Goal: Navigation & Orientation: Find specific page/section

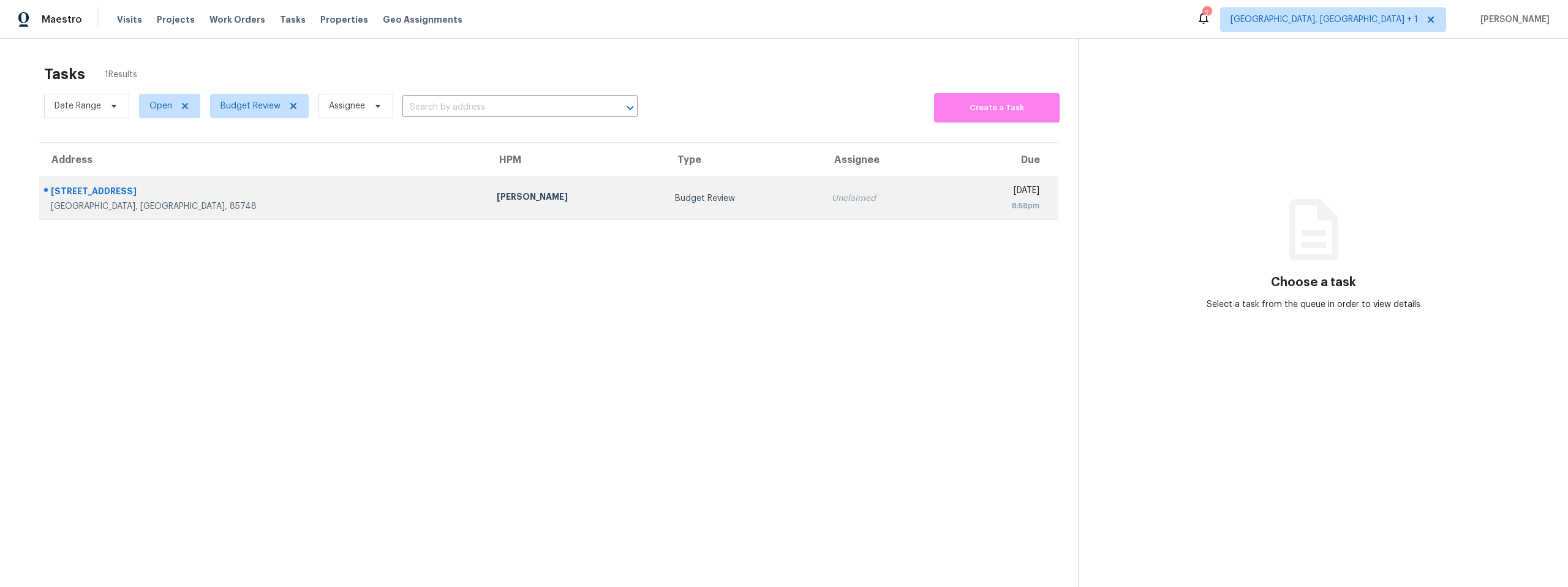
click at [665, 191] on td "Budget Review" at bounding box center [743, 198] width 157 height 43
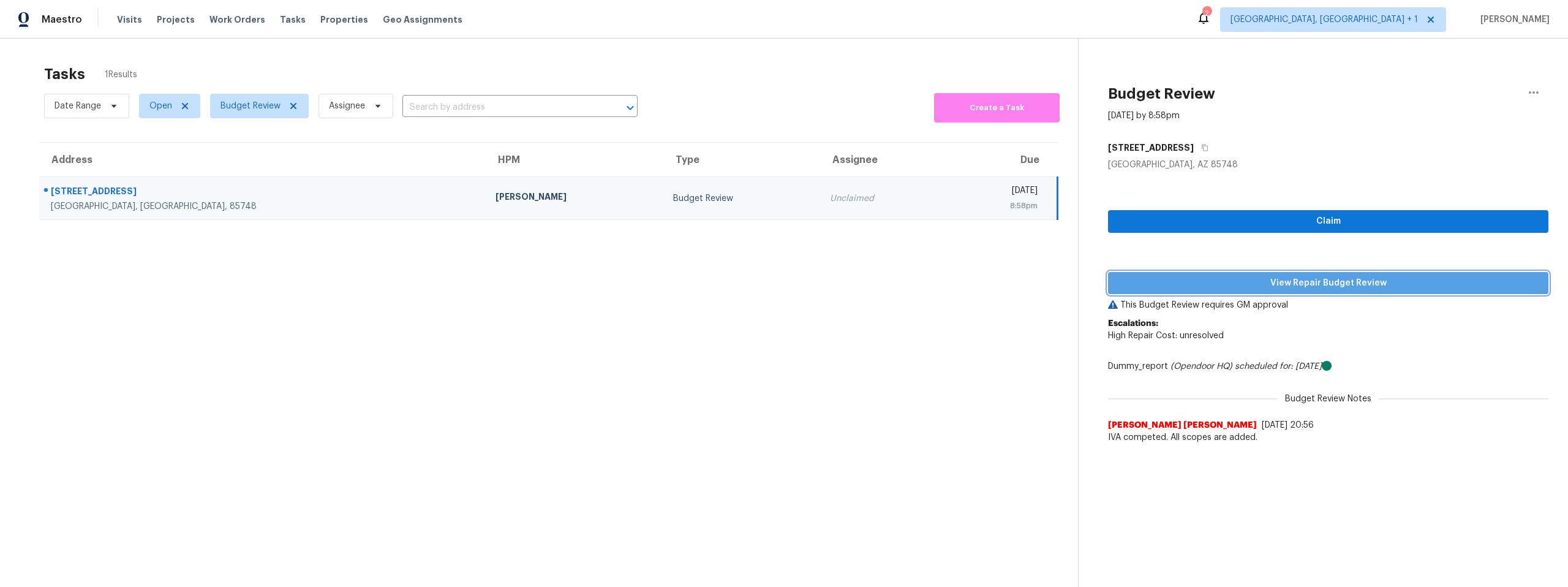
click at [1384, 285] on span "View Repair Budget Review" at bounding box center [1328, 283] width 421 height 16
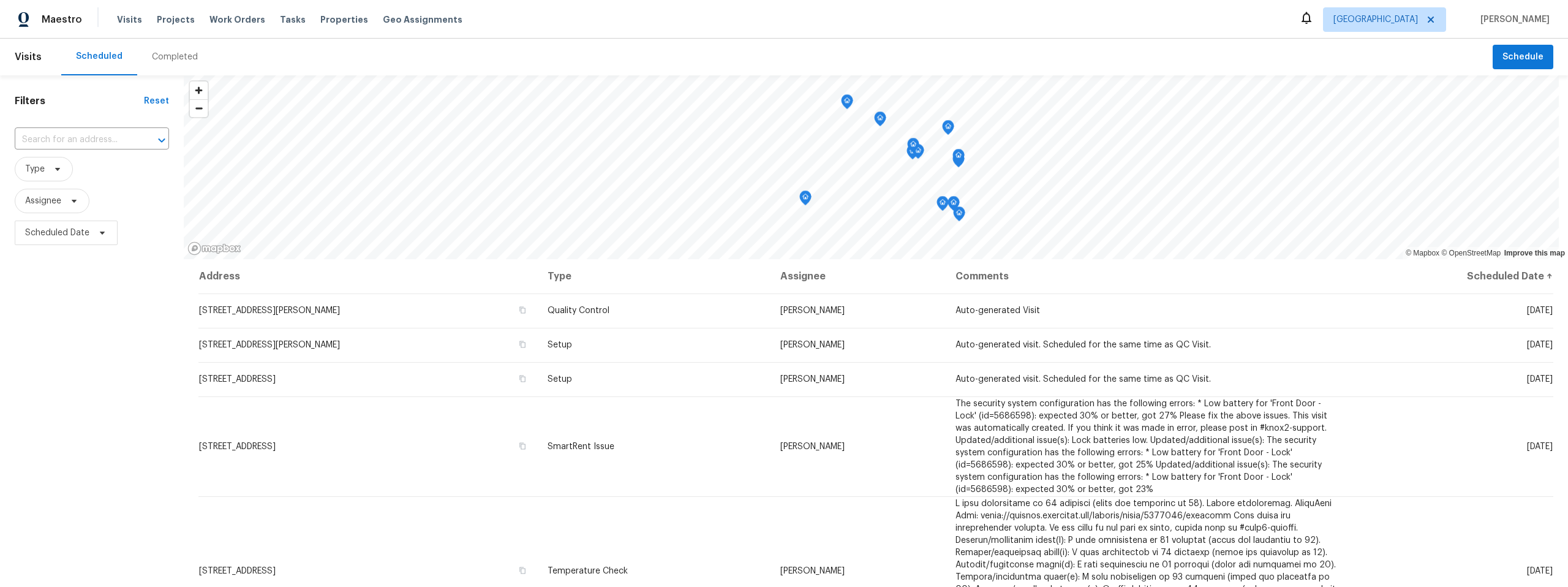
drag, startPoint x: 329, startPoint y: 19, endPoint x: 339, endPoint y: 26, distance: 12.2
click at [329, 19] on span "Properties" at bounding box center [344, 20] width 48 height 12
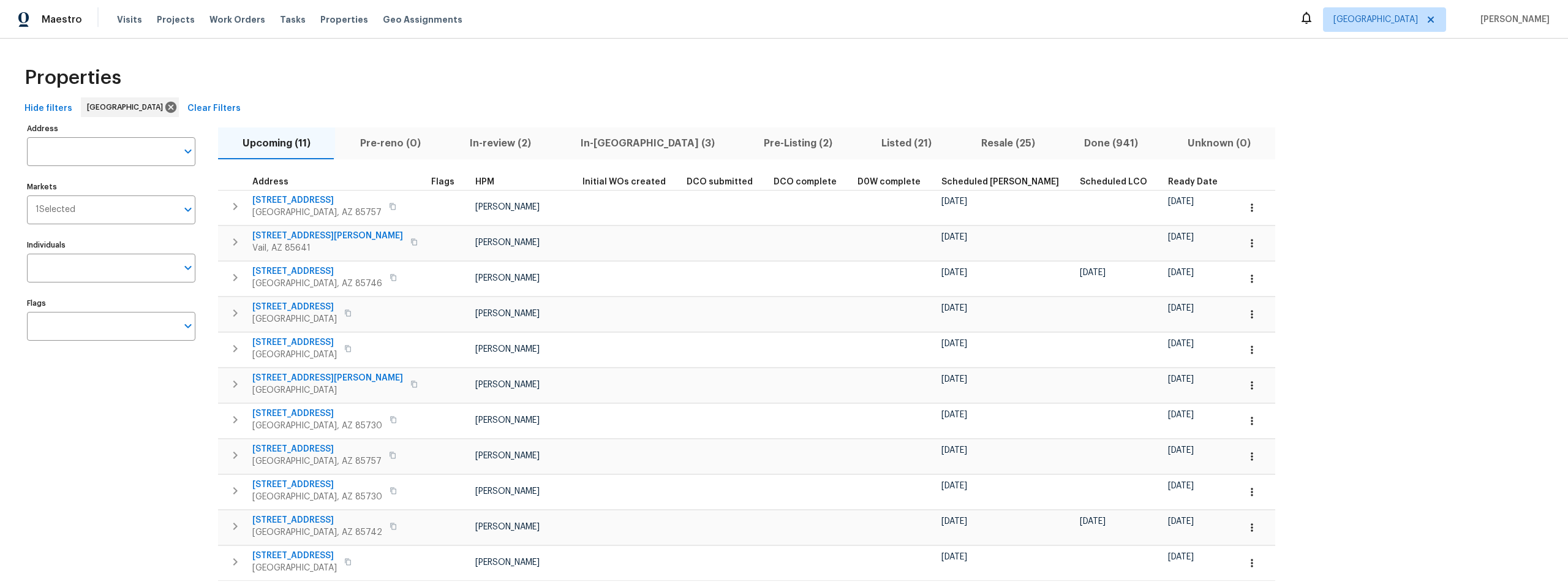
click at [584, 146] on span "In-reno (3)" at bounding box center [647, 143] width 168 height 17
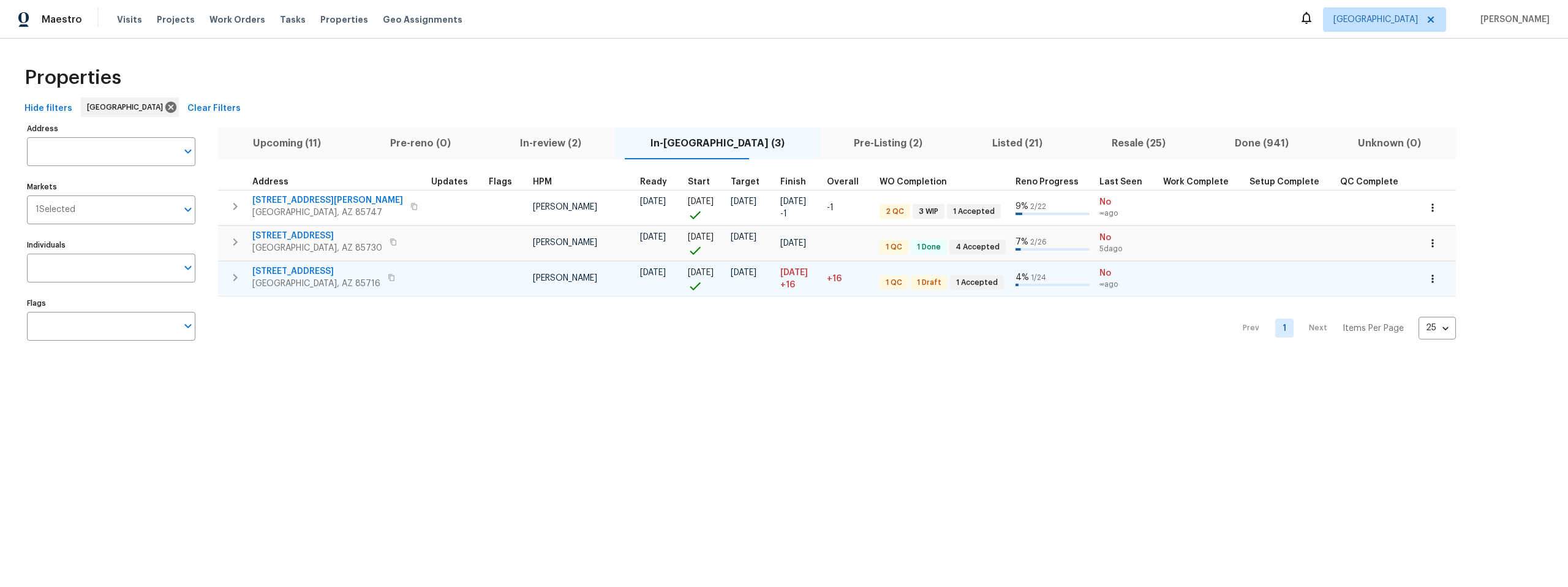
click at [303, 269] on span "3701 E 2nd St Apt A" at bounding box center [316, 271] width 128 height 12
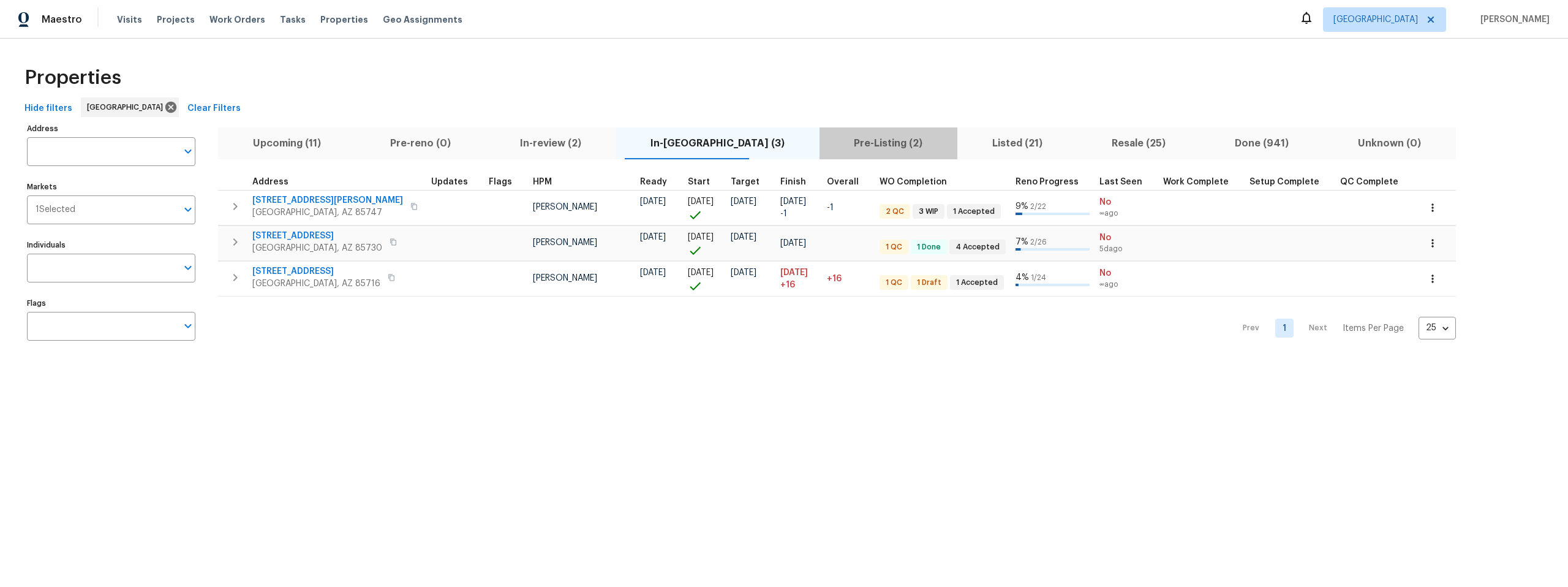
click at [827, 141] on span "Pre-Listing (2)" at bounding box center [889, 143] width 123 height 17
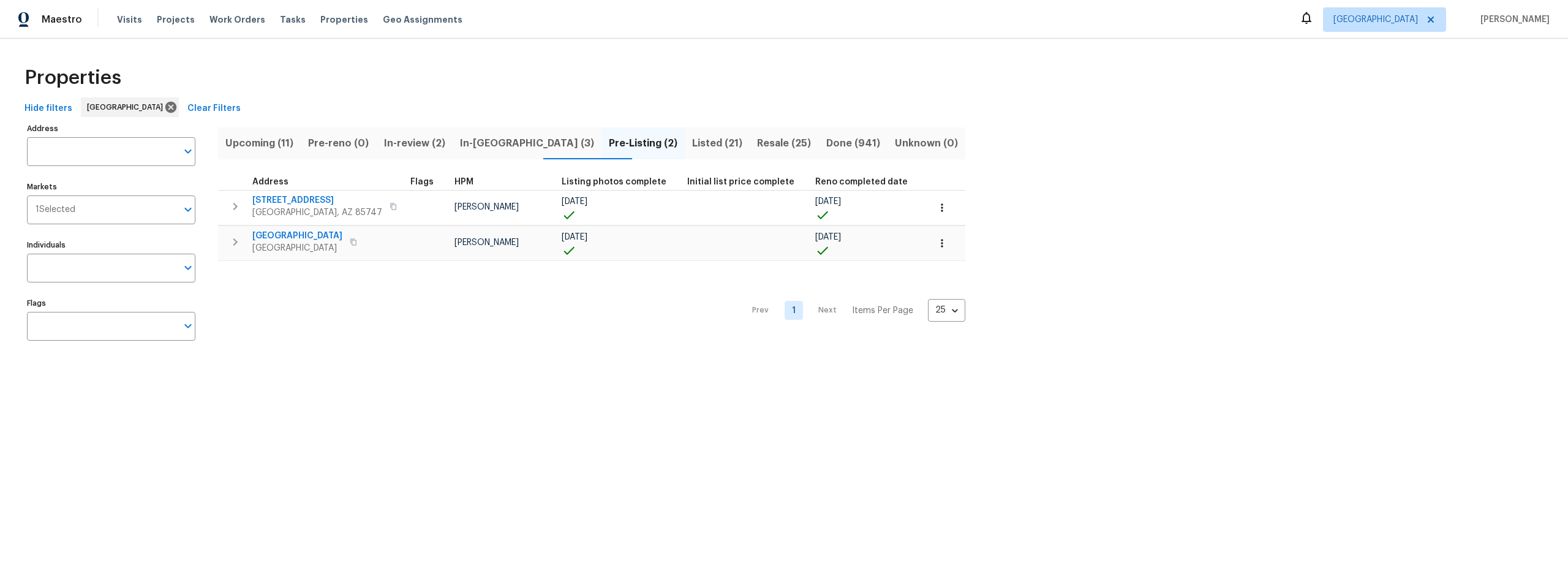
click at [692, 145] on span "Listed (21)" at bounding box center [717, 143] width 50 height 17
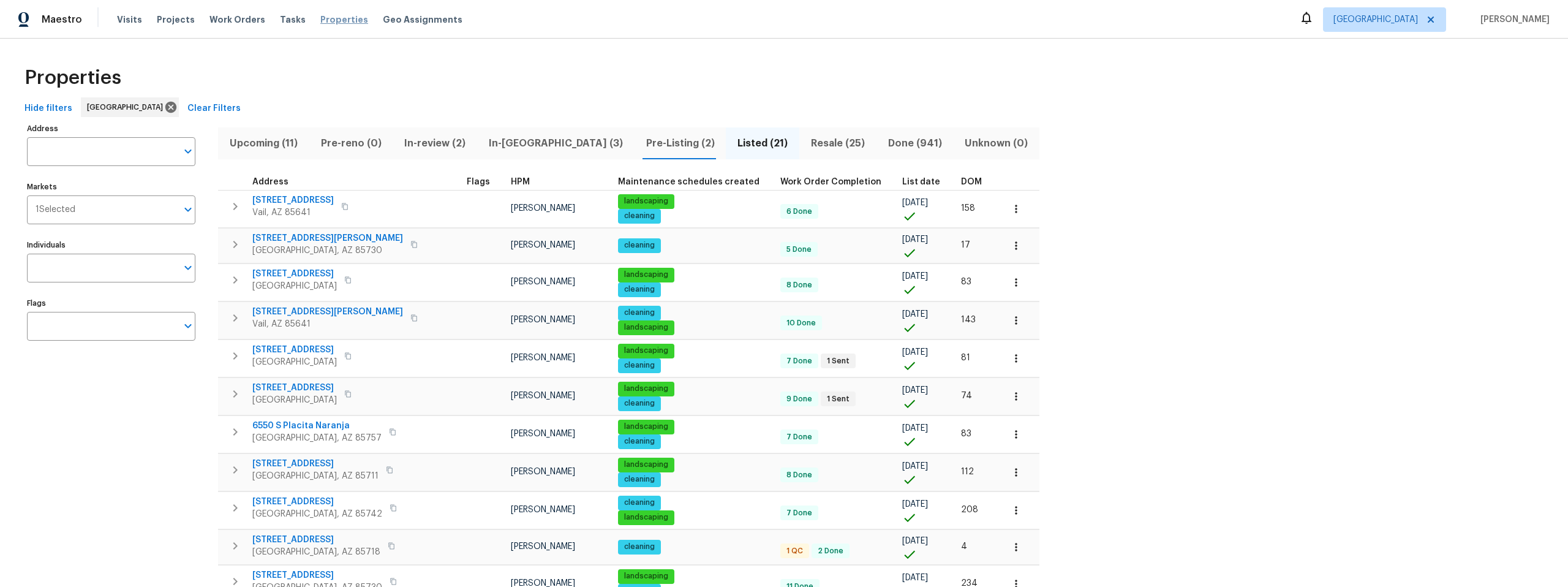
click at [320, 20] on span "Properties" at bounding box center [344, 20] width 48 height 12
click at [521, 143] on span "In-reno (3)" at bounding box center [556, 143] width 143 height 17
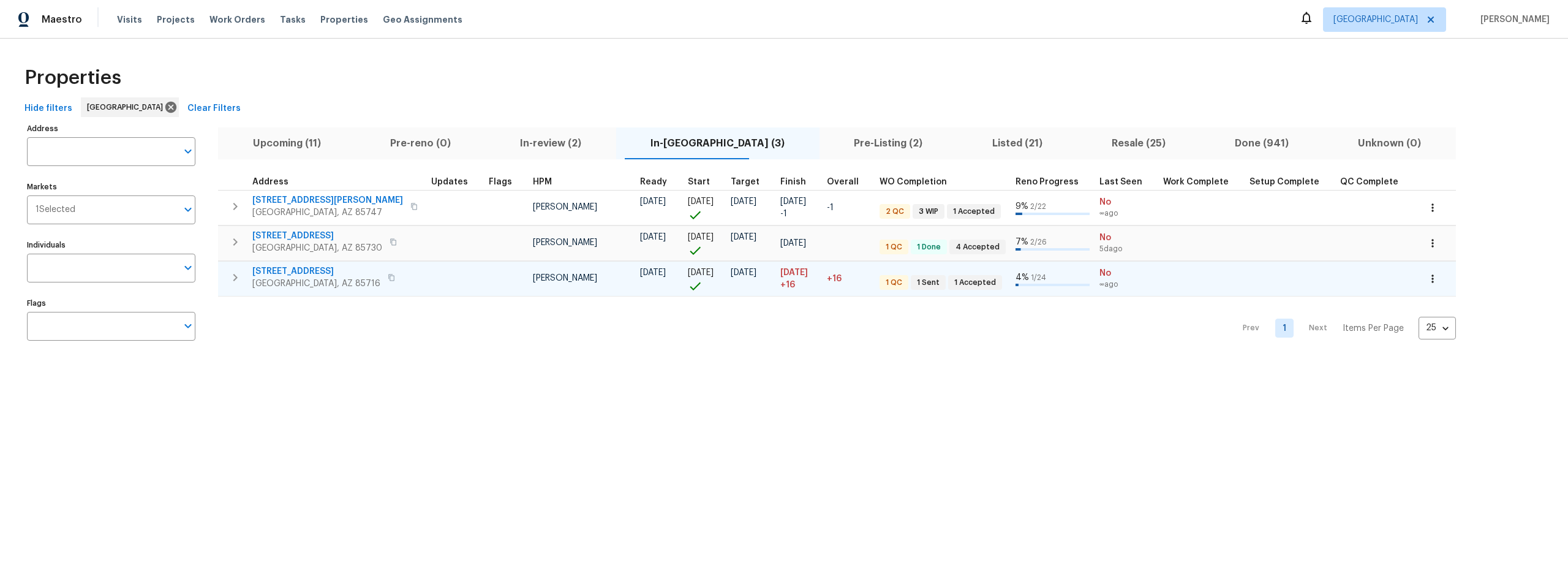
click at [296, 272] on span "[STREET_ADDRESS]" at bounding box center [316, 271] width 128 height 12
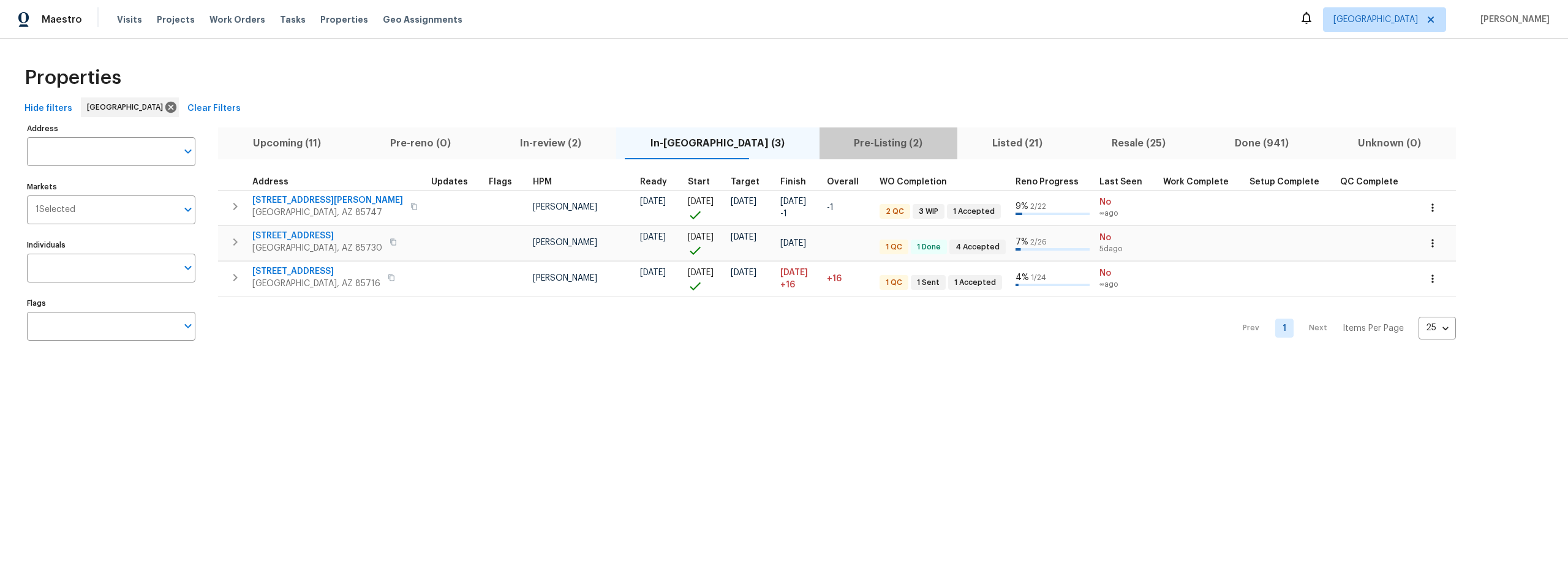
click at [836, 137] on span "Pre-Listing (2)" at bounding box center [889, 143] width 123 height 17
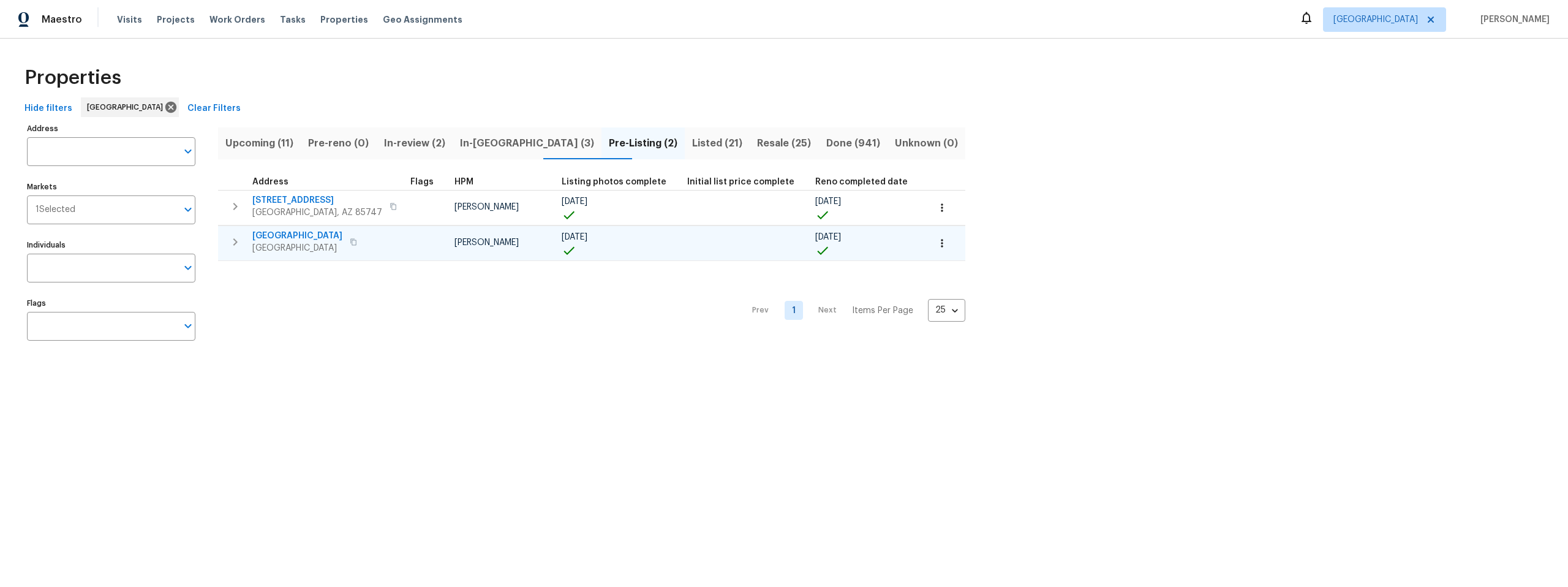
click at [291, 231] on span "7437 E Calle Sinaloa" at bounding box center [297, 236] width 90 height 12
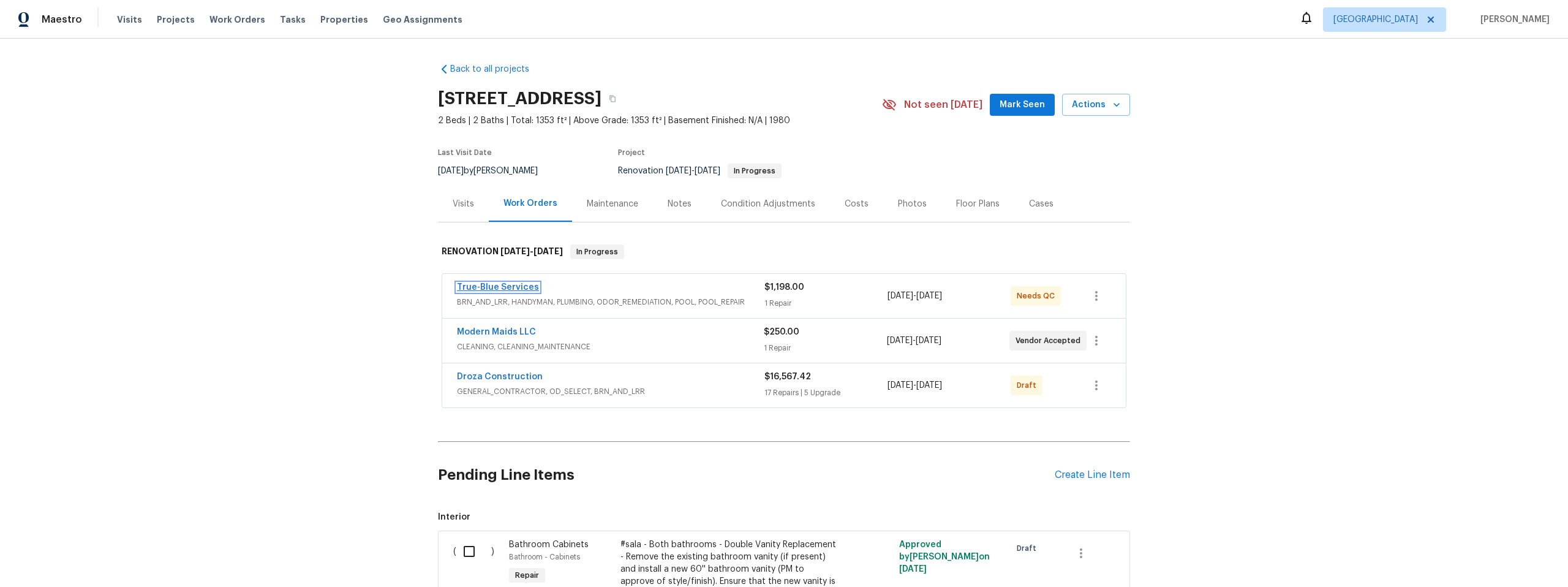
click at [520, 285] on link "True-Blue Services" at bounding box center [497, 287] width 82 height 9
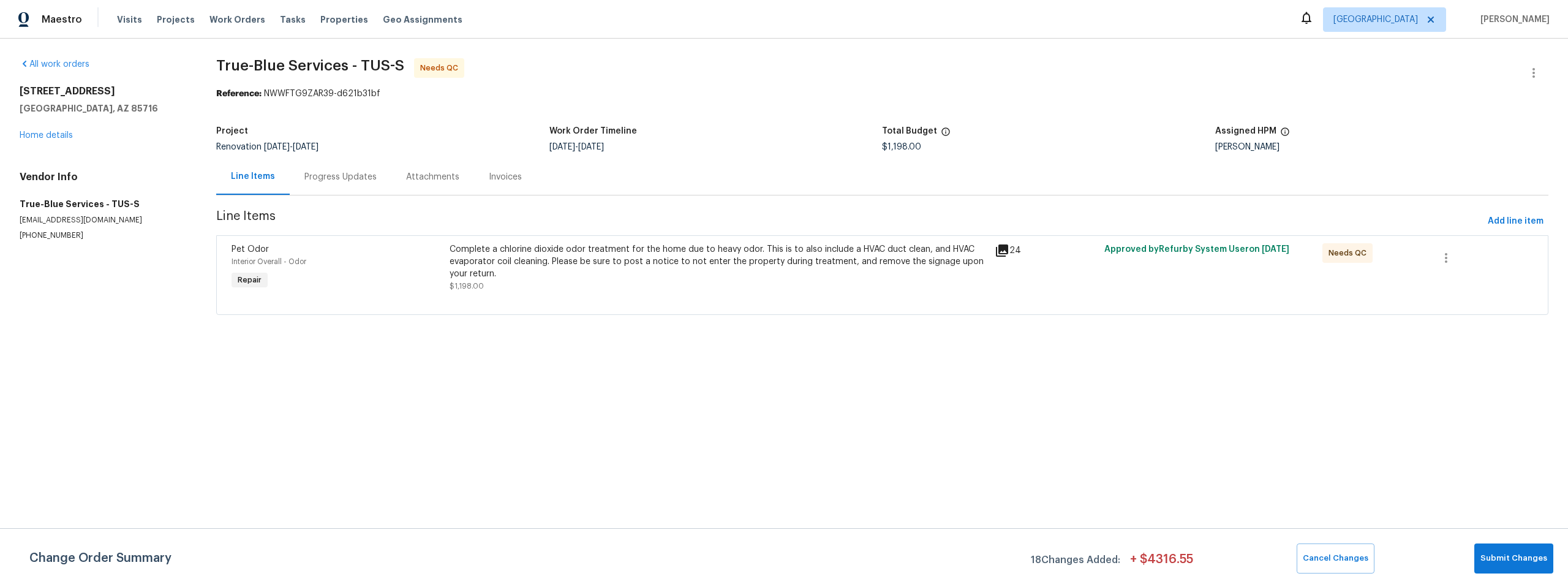
click at [1001, 251] on icon at bounding box center [1002, 251] width 12 height 12
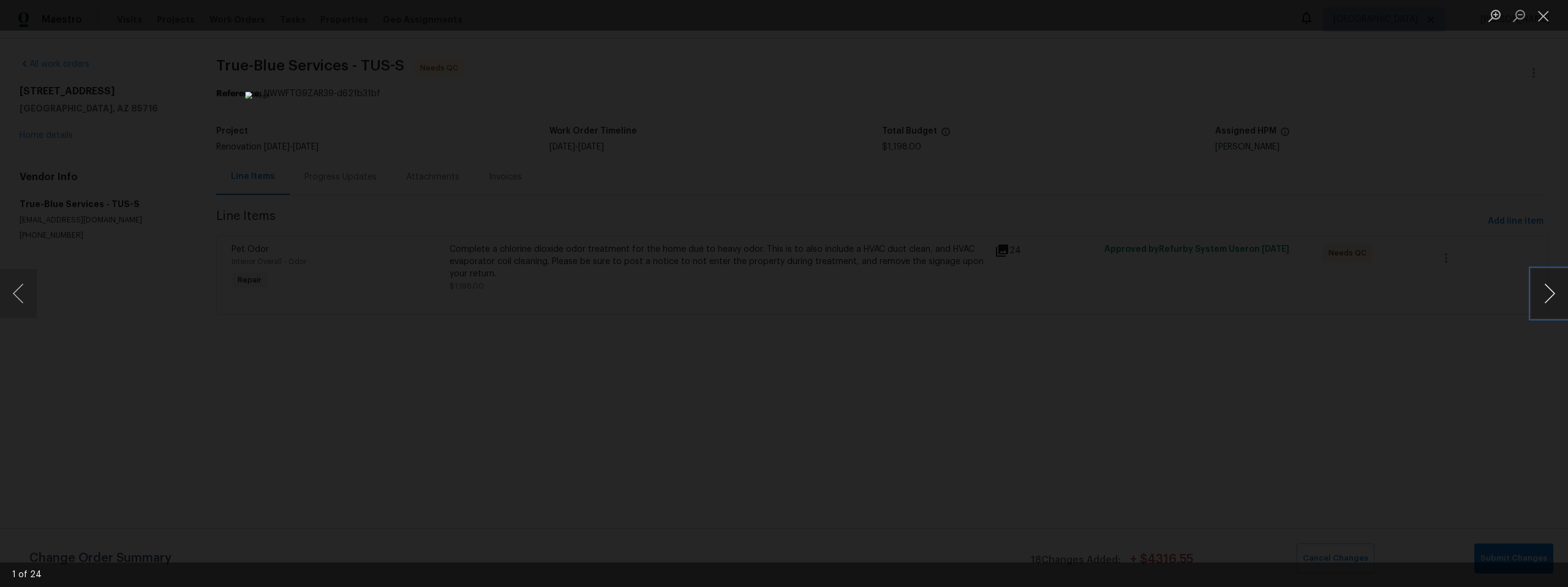
click at [1553, 291] on button "Next image" at bounding box center [1550, 294] width 36 height 49
click at [1552, 291] on button "Next image" at bounding box center [1550, 294] width 36 height 49
click at [1548, 291] on button "Next image" at bounding box center [1550, 294] width 36 height 49
click at [1541, 289] on button "Next image" at bounding box center [1550, 294] width 36 height 49
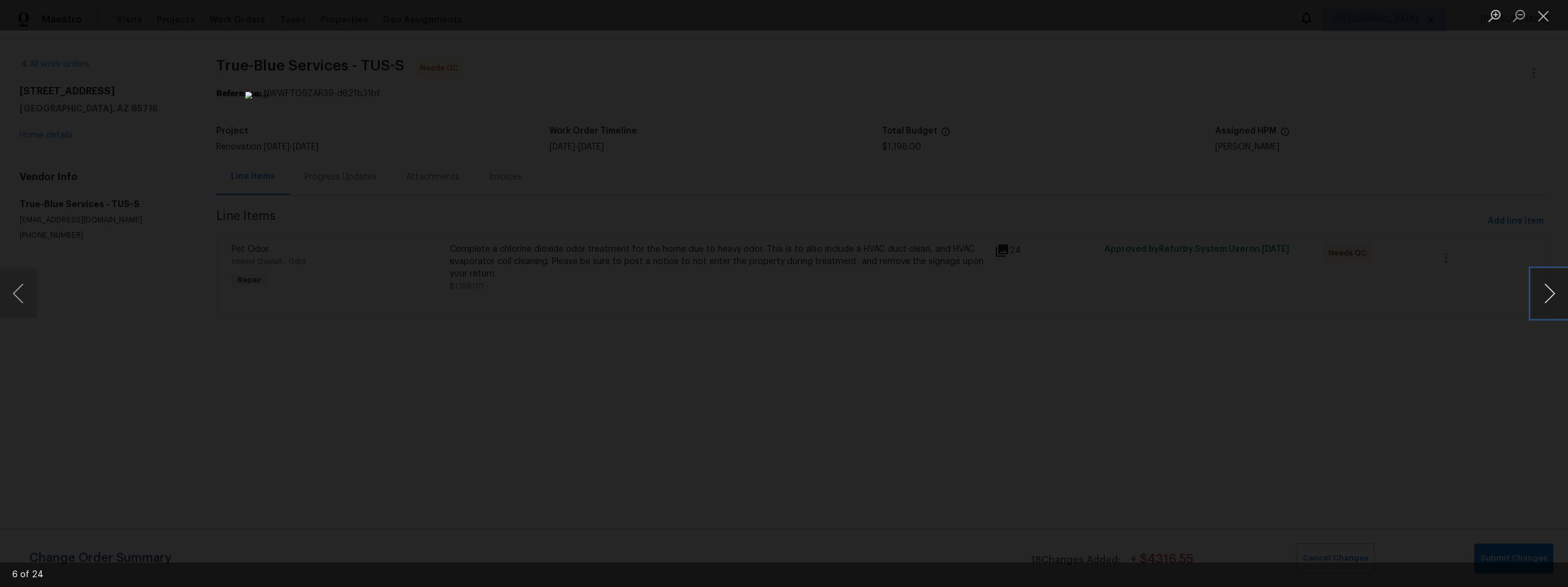
click at [1541, 289] on button "Next image" at bounding box center [1550, 294] width 36 height 49
click at [1541, 289] on button "Next image" at bounding box center [1550, 294] width 36 height 49
click at [1541, 289] on button "Next image" at bounding box center [1550, 294] width 36 height 49
click at [1541, 289] on button "Next image" at bounding box center [1550, 294] width 36 height 49
click at [1541, 289] on button "Next image" at bounding box center [1550, 294] width 36 height 49
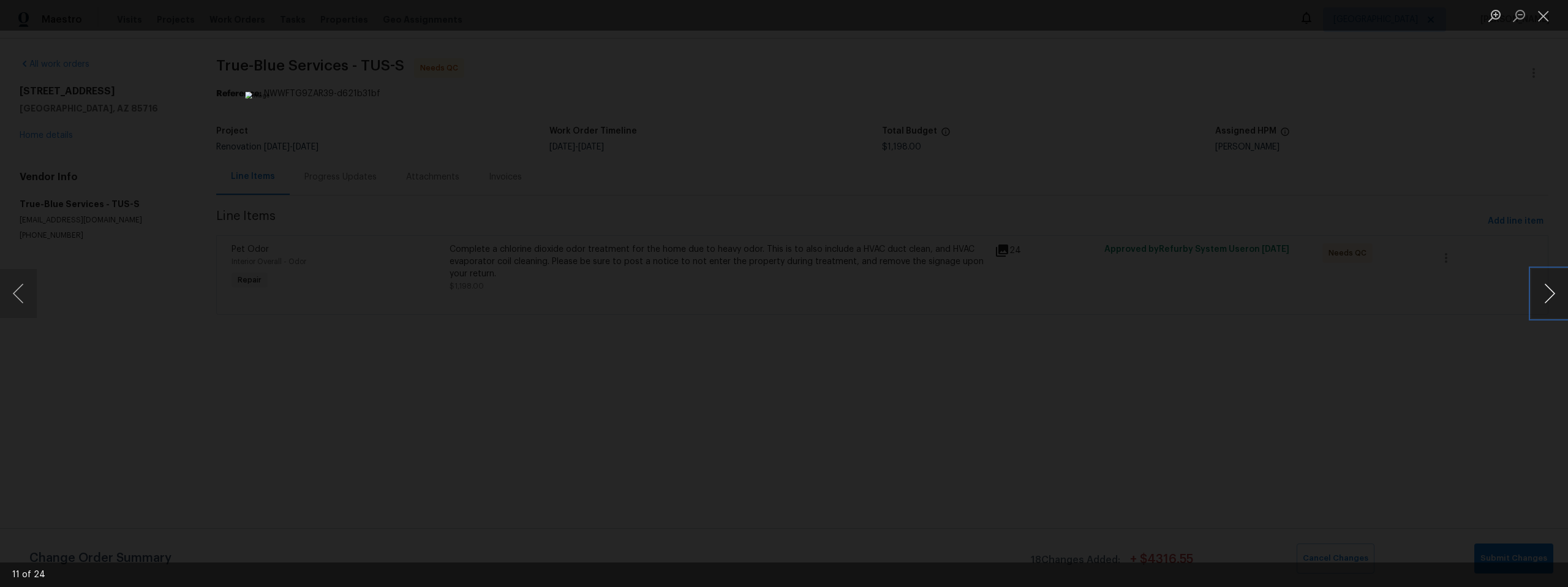
click at [1541, 289] on button "Next image" at bounding box center [1550, 294] width 36 height 49
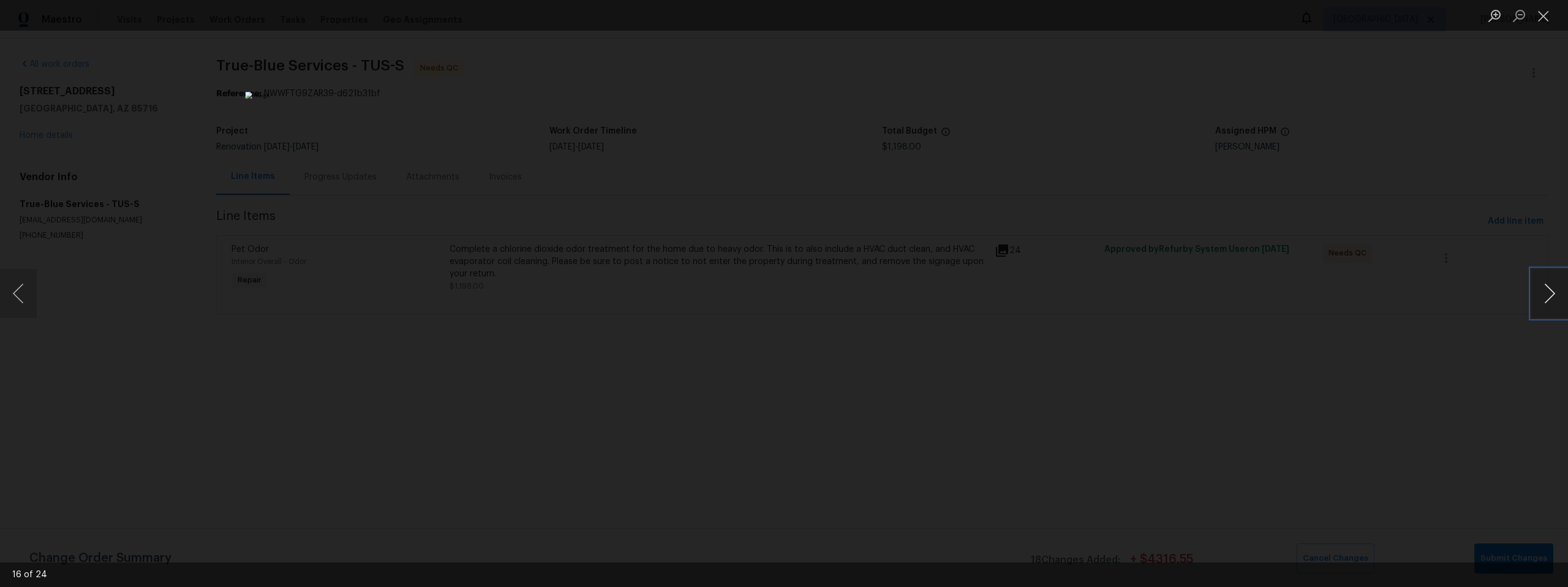
click at [1542, 290] on button "Next image" at bounding box center [1550, 294] width 36 height 49
click at [1542, 290] on button "Next image" at bounding box center [1550, 294] width 36 height 49
click at [1547, 291] on button "Next image" at bounding box center [1550, 294] width 36 height 49
click at [1548, 291] on button "Next image" at bounding box center [1550, 294] width 36 height 49
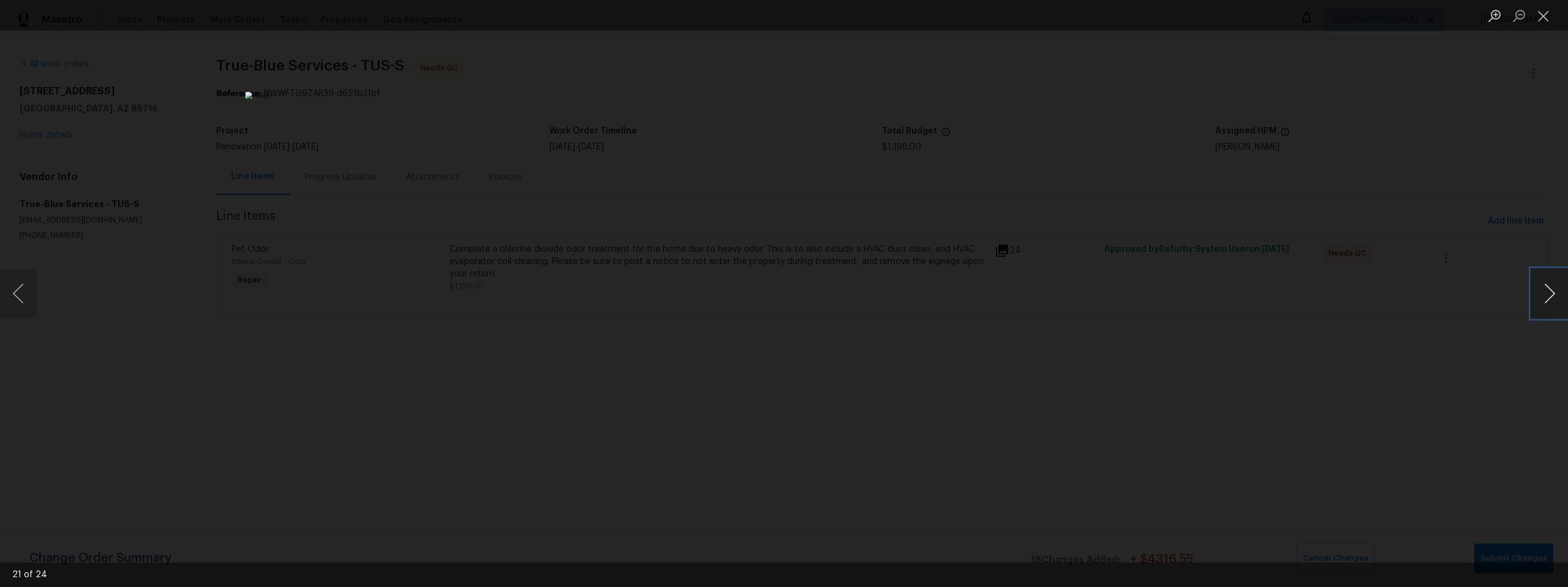
click at [1549, 291] on button "Next image" at bounding box center [1550, 294] width 36 height 49
click at [1550, 291] on button "Next image" at bounding box center [1550, 294] width 36 height 49
click at [1550, 291] on button "Next image" at bounding box center [1550, 294] width 36 height 49
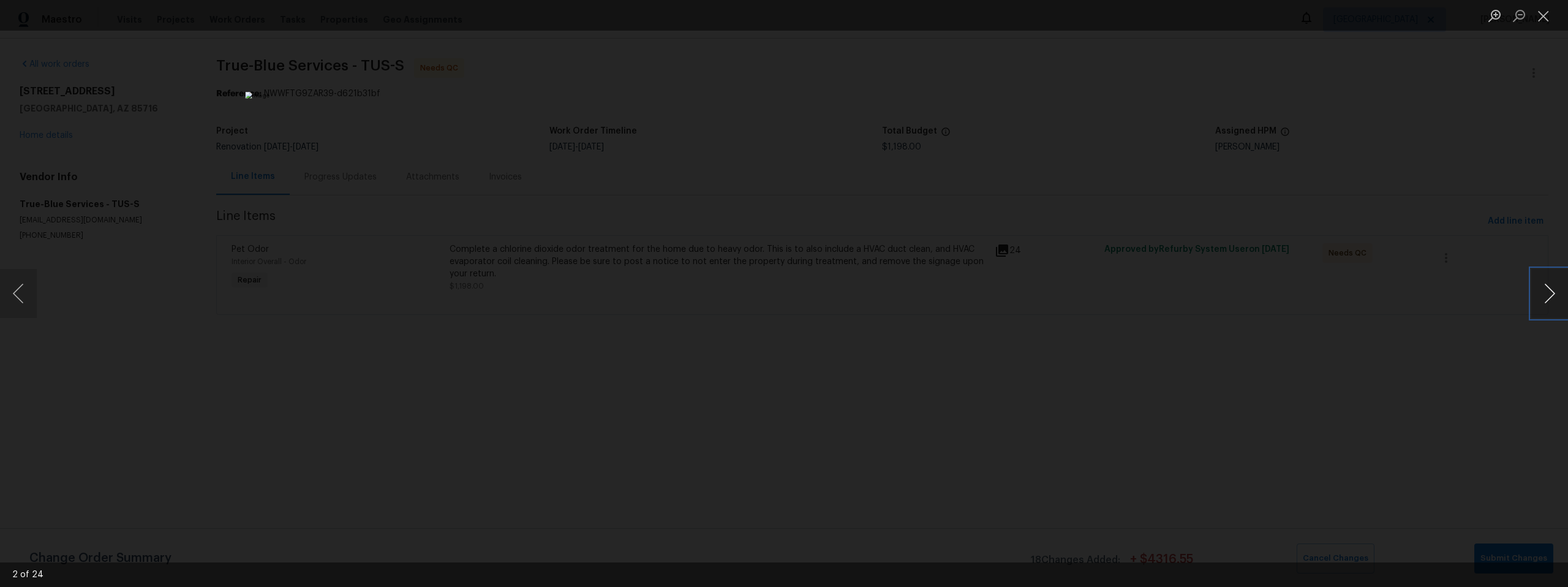
click at [1550, 291] on button "Next image" at bounding box center [1550, 294] width 36 height 49
click at [1551, 292] on button "Next image" at bounding box center [1550, 294] width 36 height 49
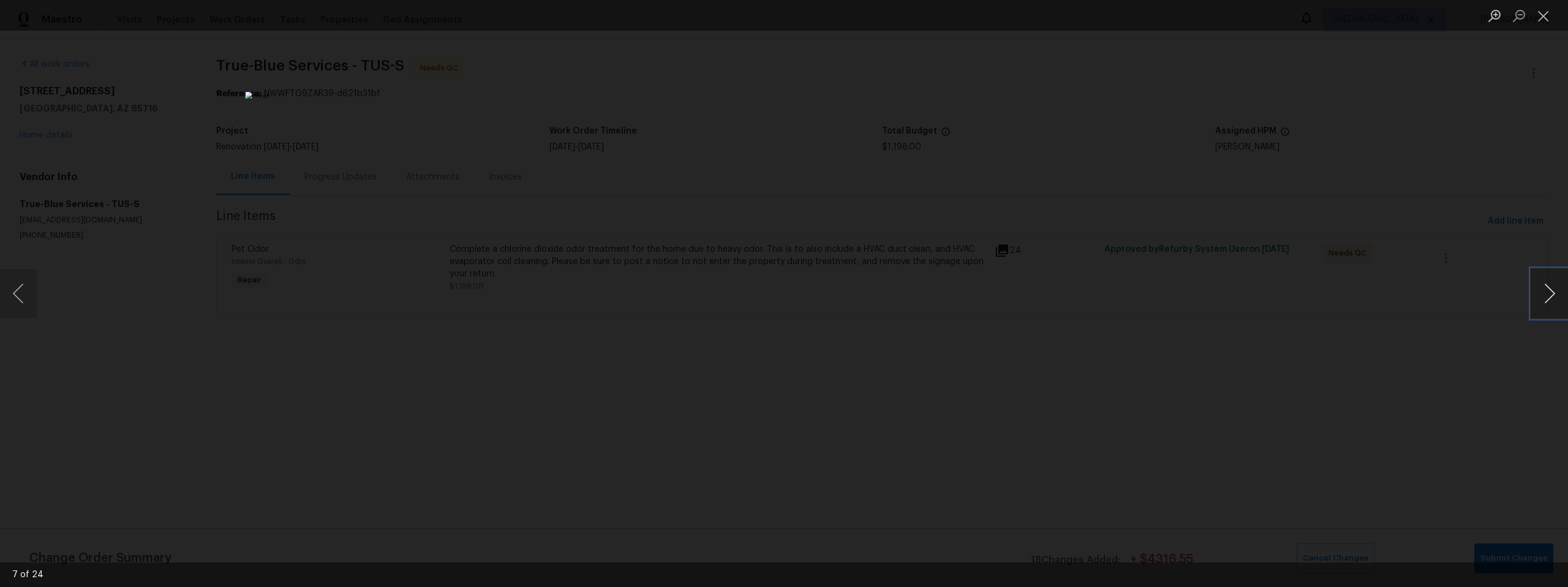
click at [1551, 293] on button "Next image" at bounding box center [1550, 294] width 36 height 49
click at [1552, 293] on button "Next image" at bounding box center [1550, 294] width 36 height 49
click at [1553, 294] on button "Next image" at bounding box center [1550, 294] width 36 height 49
click at [1554, 295] on button "Next image" at bounding box center [1550, 294] width 36 height 49
click at [1457, 304] on div "Lightbox" at bounding box center [784, 294] width 1568 height 587
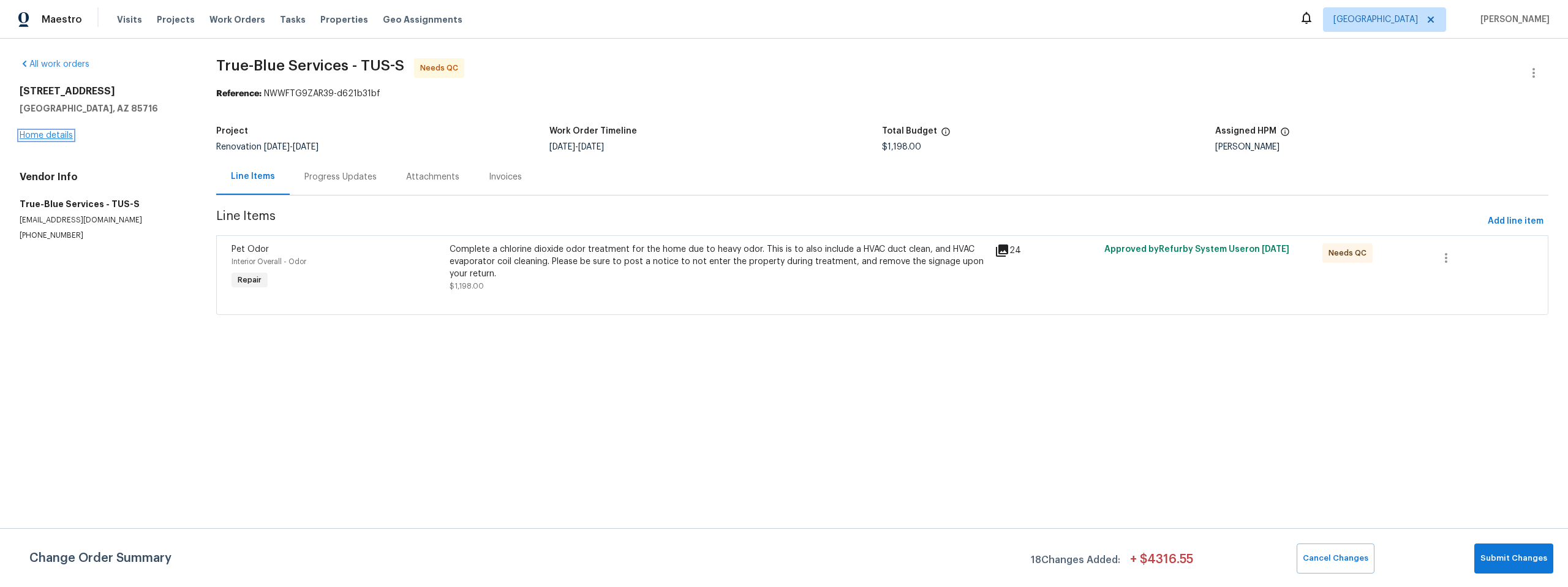
click at [49, 134] on link "Home details" at bounding box center [46, 135] width 53 height 9
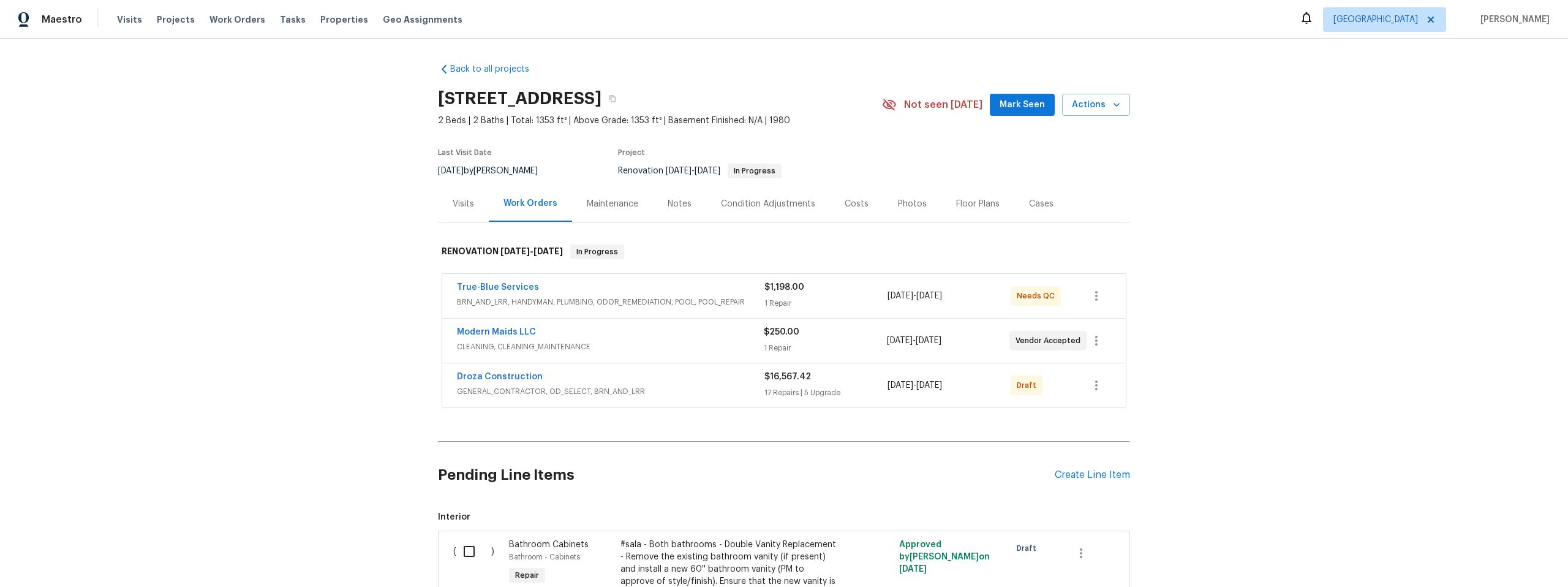
click at [608, 203] on div "Maintenance" at bounding box center [612, 204] width 51 height 12
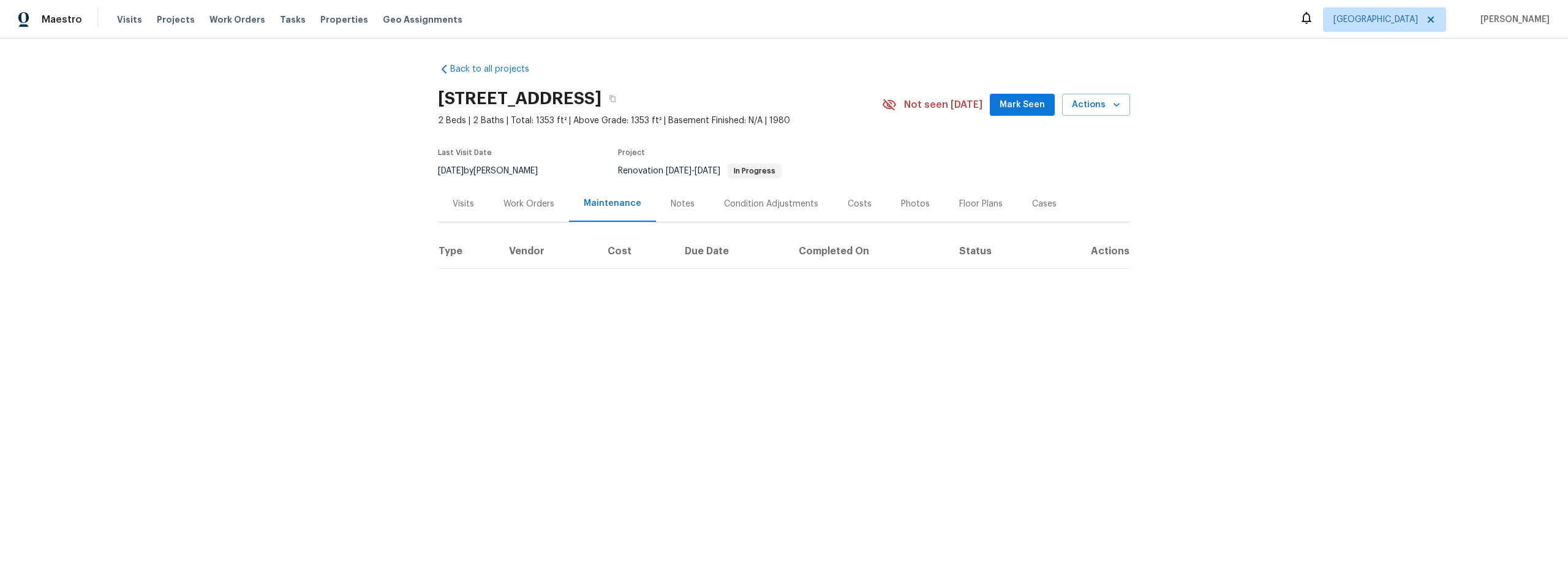
click at [519, 204] on div "Work Orders" at bounding box center [529, 204] width 51 height 12
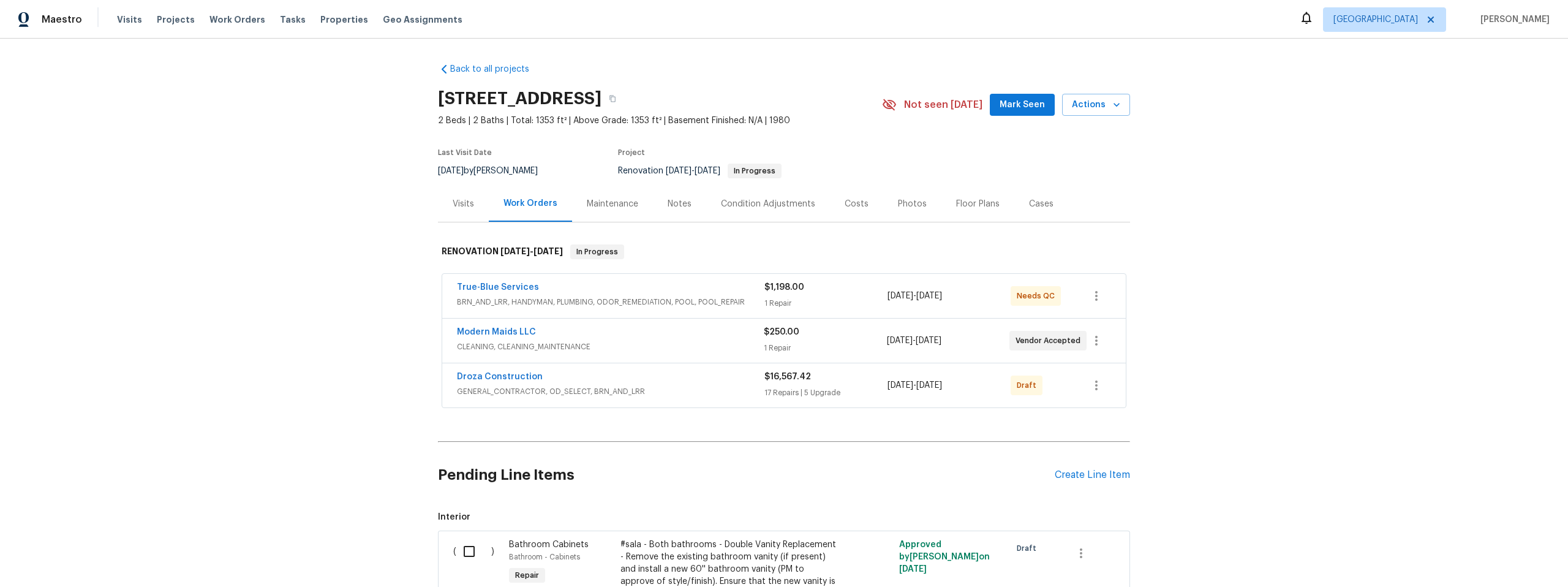
click at [682, 199] on div "Notes" at bounding box center [679, 204] width 24 height 12
click at [484, 285] on link "True-Blue Services" at bounding box center [497, 287] width 82 height 9
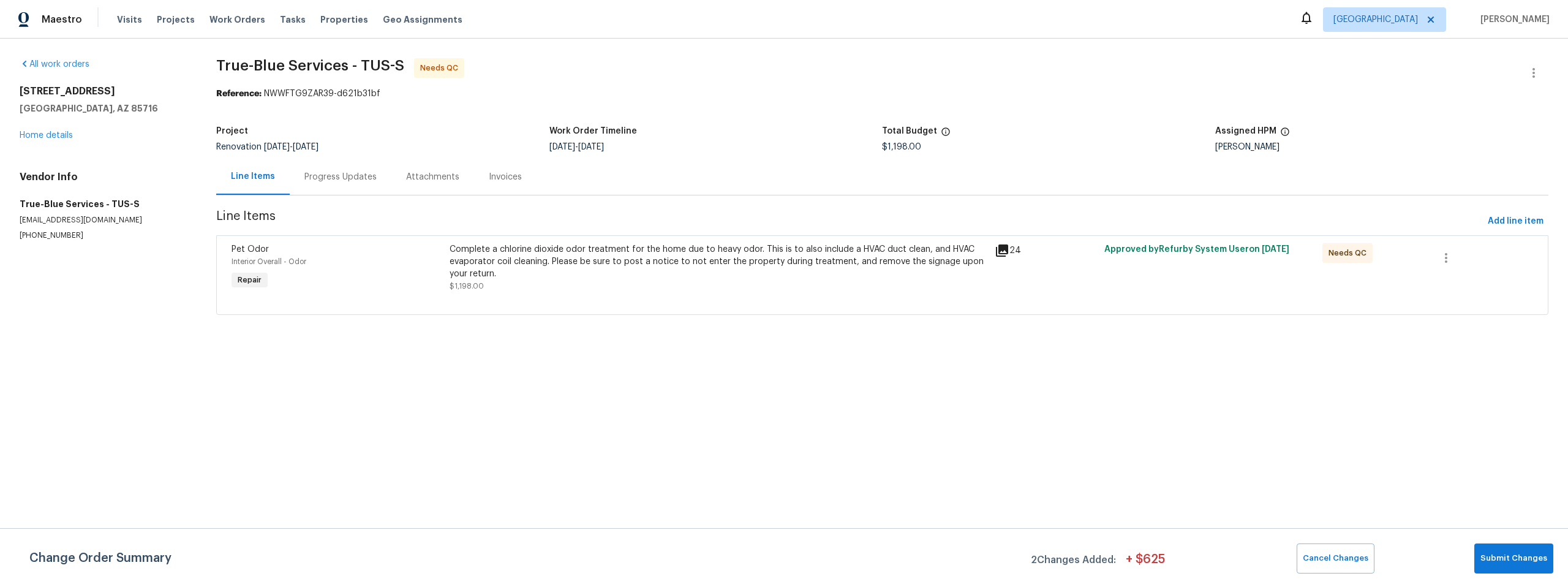
click at [998, 250] on icon at bounding box center [1002, 251] width 12 height 12
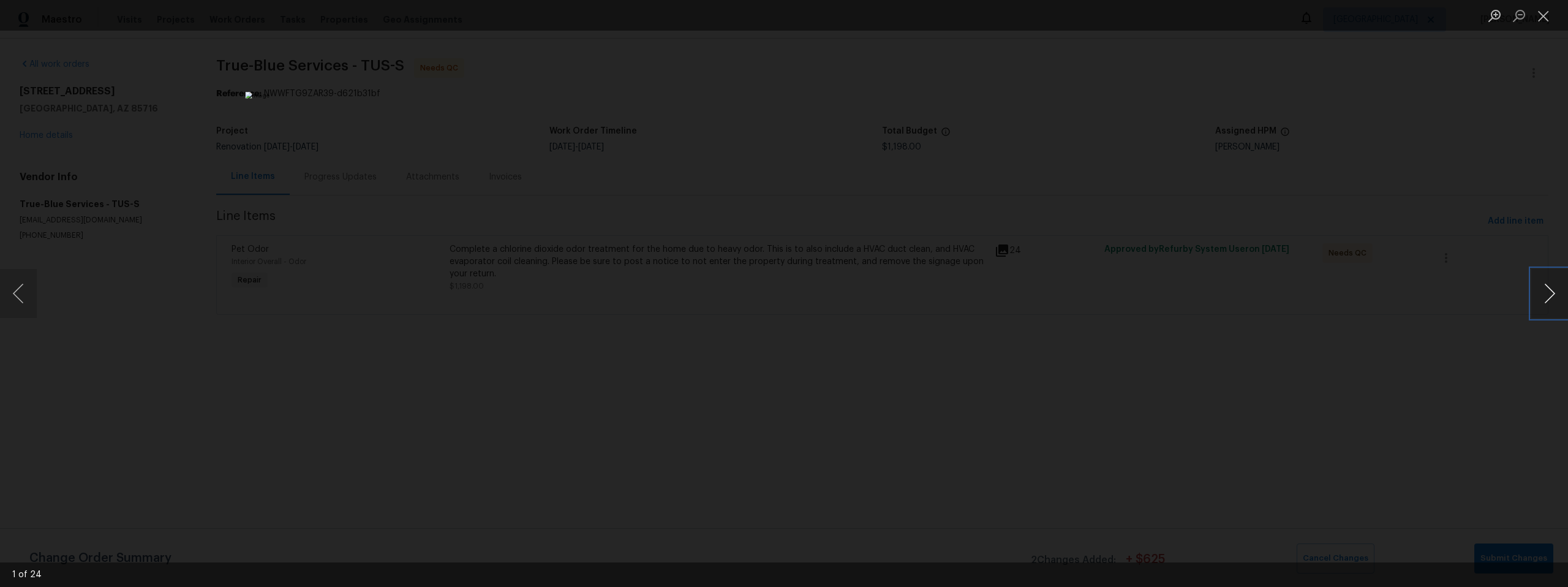
click at [1553, 290] on button "Next image" at bounding box center [1550, 294] width 36 height 49
click at [1552, 289] on button "Next image" at bounding box center [1550, 294] width 36 height 49
click at [1551, 289] on button "Next image" at bounding box center [1550, 294] width 36 height 49
click at [1550, 289] on button "Next image" at bounding box center [1550, 294] width 36 height 49
click at [1550, 289] on button "Next image" at bounding box center [1550, 294] width 36 height 49
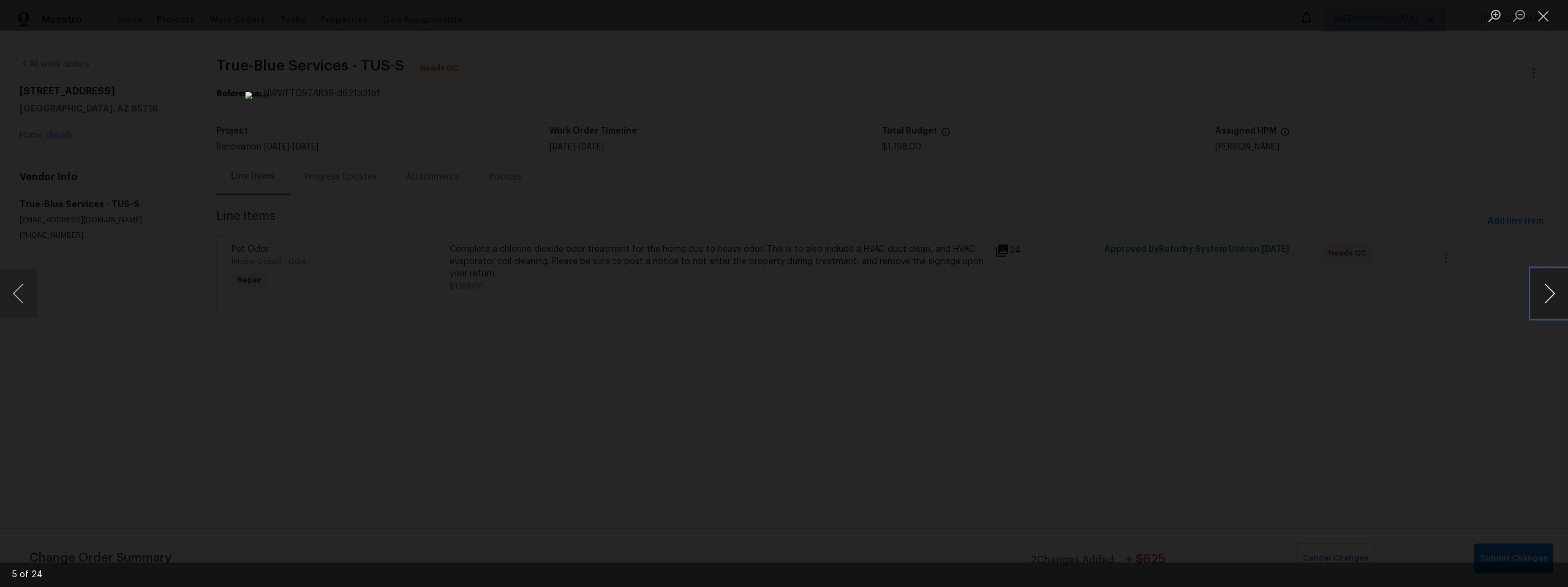
click at [1550, 289] on button "Next image" at bounding box center [1550, 294] width 36 height 49
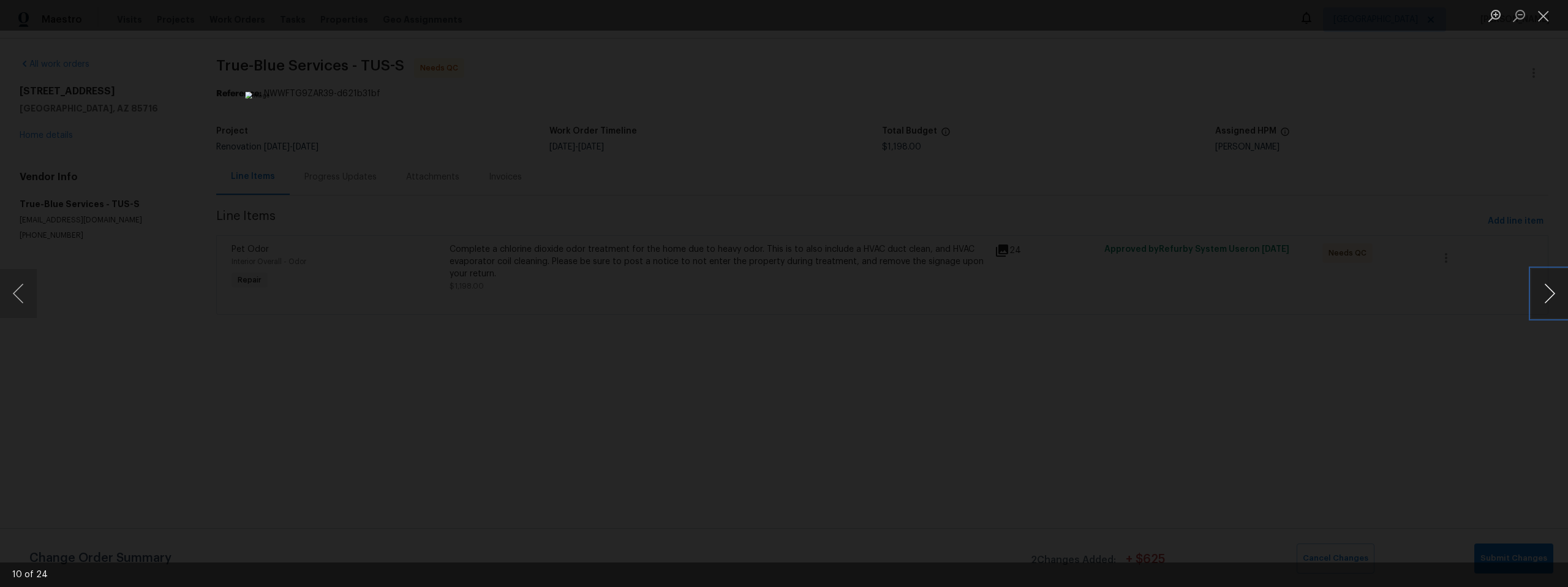
click at [1550, 289] on button "Next image" at bounding box center [1550, 294] width 36 height 49
click at [1550, 289] on button "Next image" at bounding box center [1550, 294] width 36 height 49
click at [1550, 289] on button "Next image" at bounding box center [1550, 294] width 36 height 49
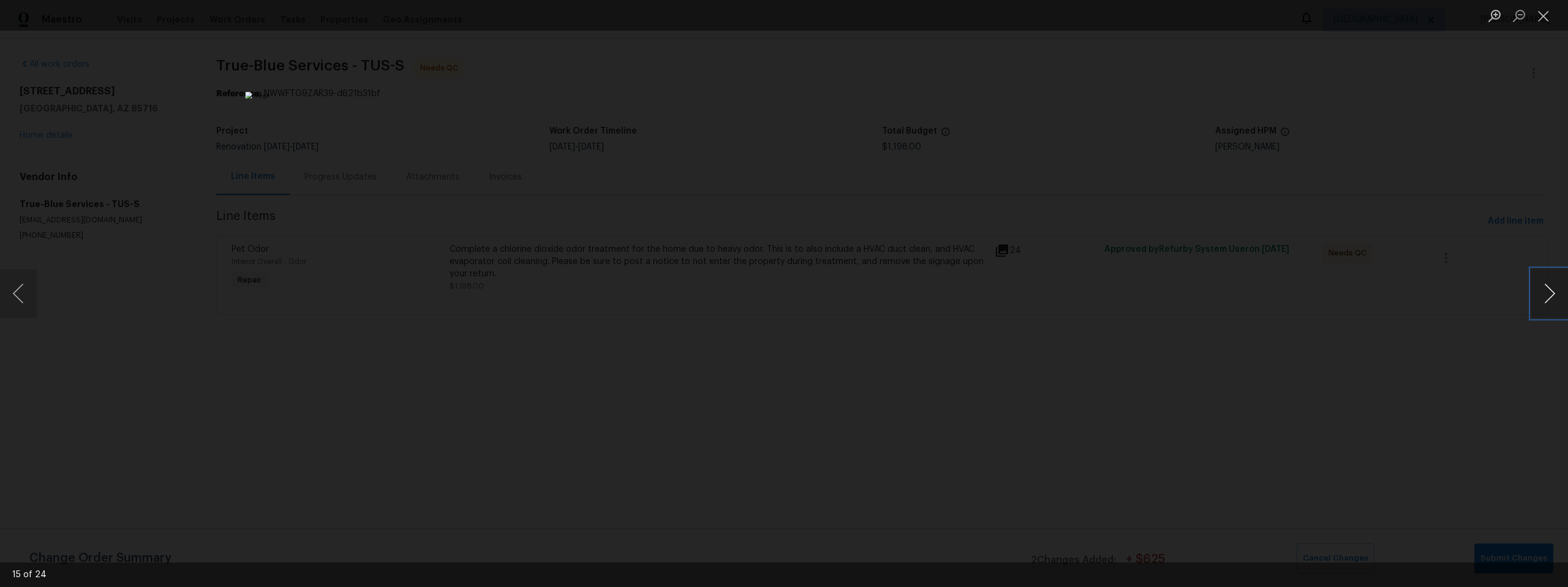
click at [1540, 294] on button "Next image" at bounding box center [1550, 294] width 36 height 49
click at [1544, 298] on button "Next image" at bounding box center [1550, 294] width 36 height 49
click at [1277, 325] on div "Lightbox" at bounding box center [784, 294] width 1568 height 587
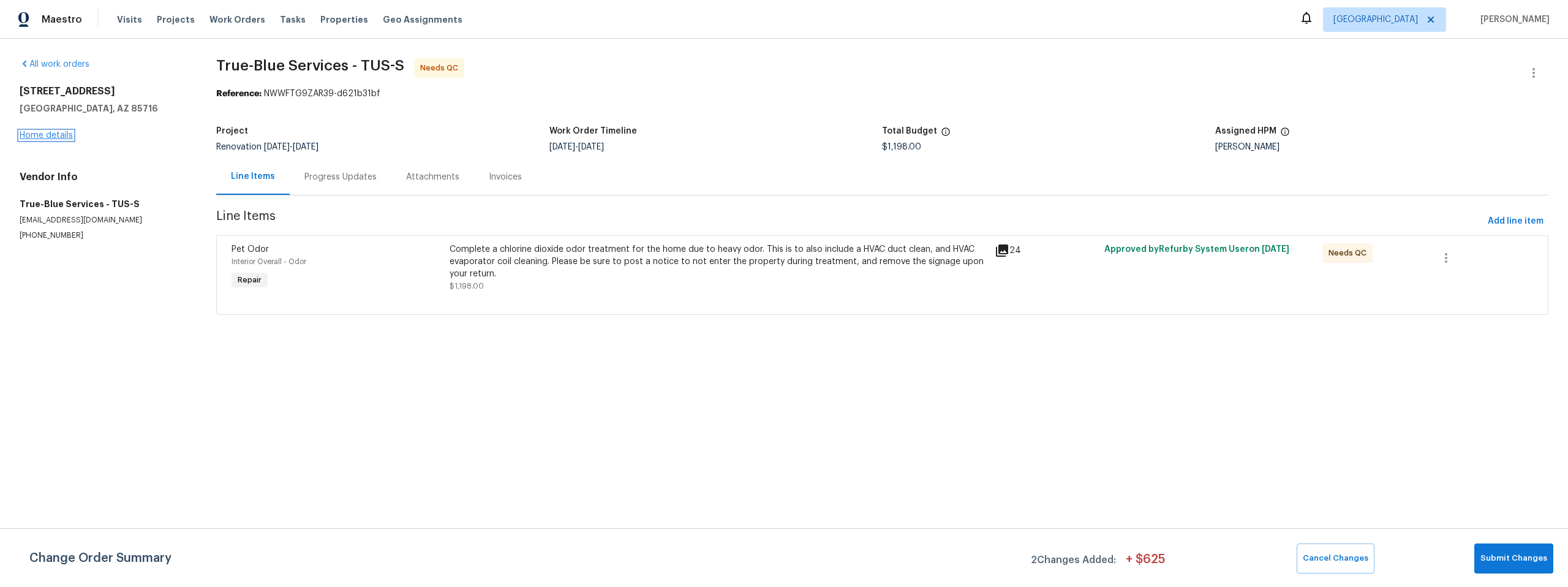
click at [66, 131] on link "Home details" at bounding box center [46, 135] width 53 height 9
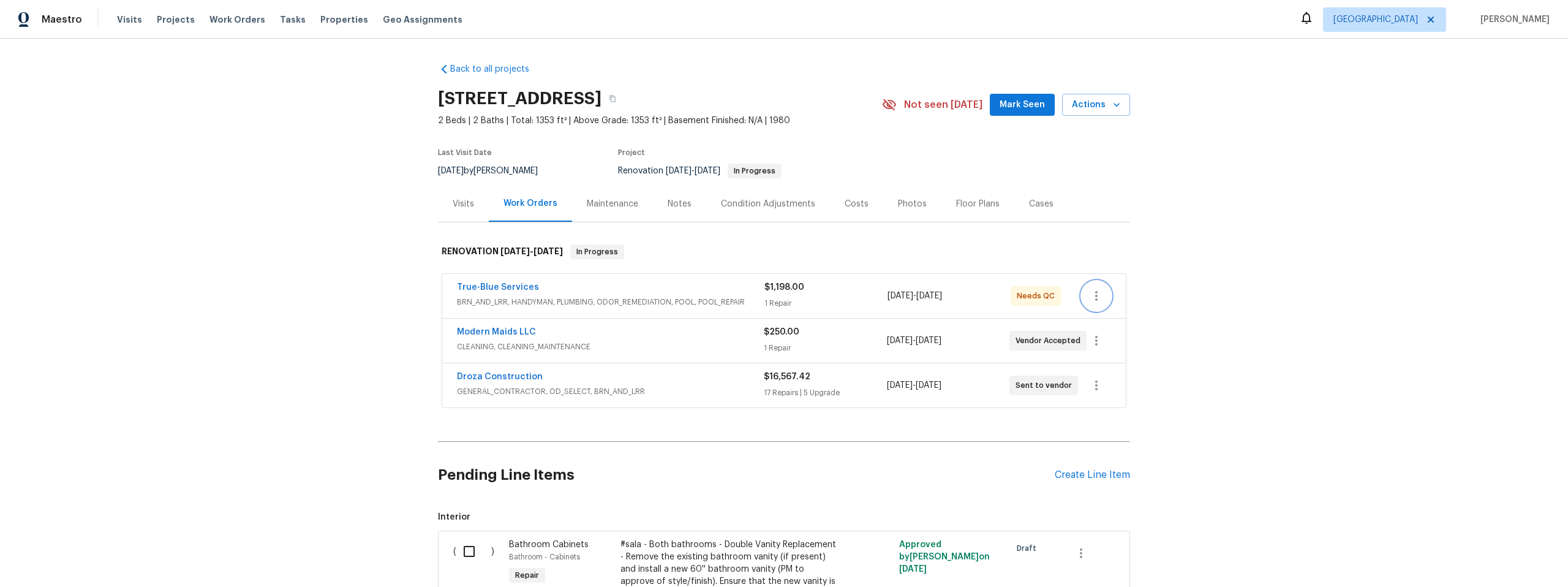
click at [1089, 296] on icon "button" at bounding box center [1097, 296] width 15 height 15
click at [1041, 224] on div at bounding box center [784, 294] width 1568 height 587
click at [1247, 381] on div "Back to all projects 3701 E 2nd St Apt A, Tucson, AZ 85716 2 Beds | 2 Baths | T…" at bounding box center [784, 312] width 1568 height 548
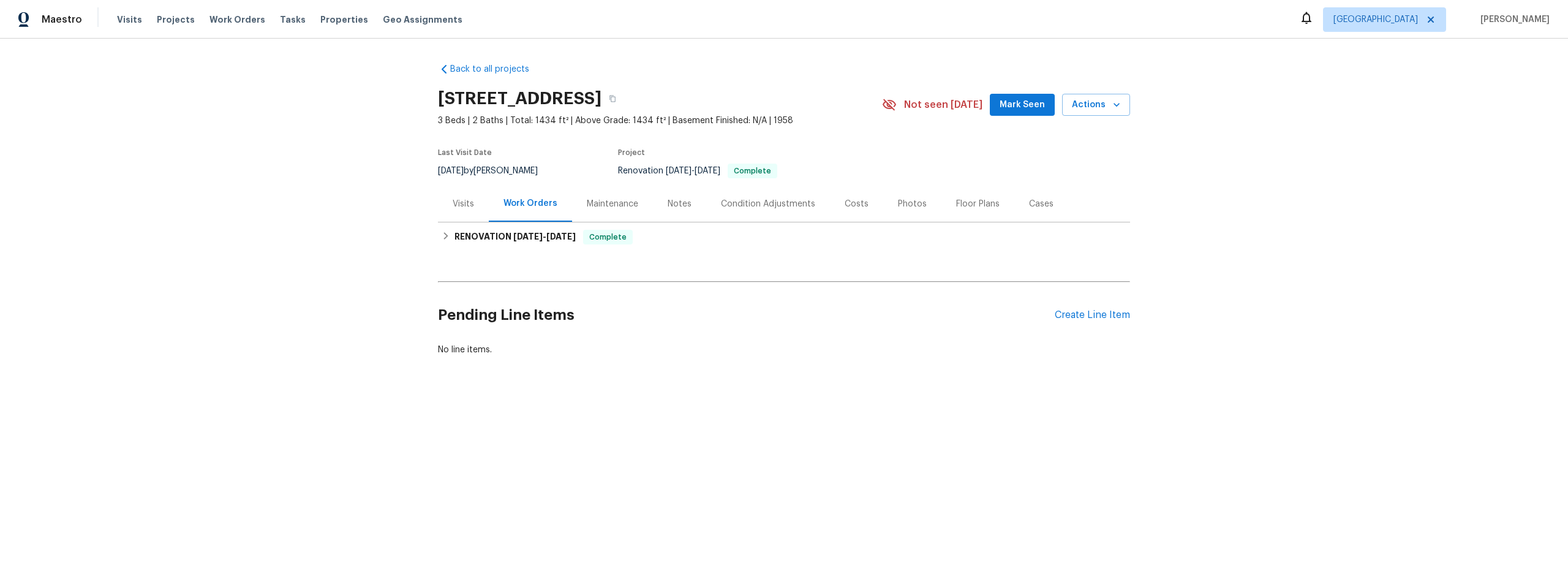
click at [680, 204] on div "Notes" at bounding box center [679, 204] width 24 height 12
